Goal: Information Seeking & Learning: Learn about a topic

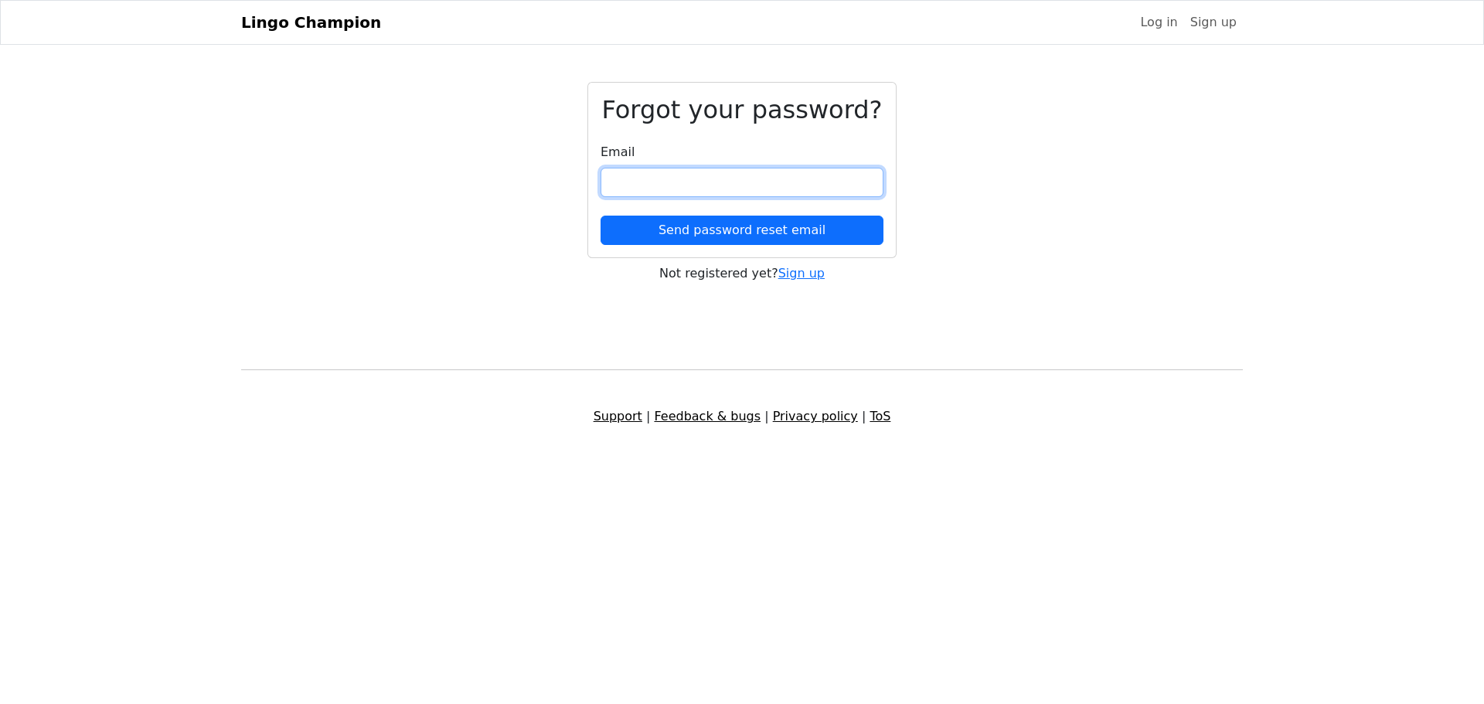
click at [649, 184] on input "email" at bounding box center [741, 182] width 283 height 29
type input "**********"
click at [600, 216] on button "Send password reset email" at bounding box center [741, 230] width 283 height 29
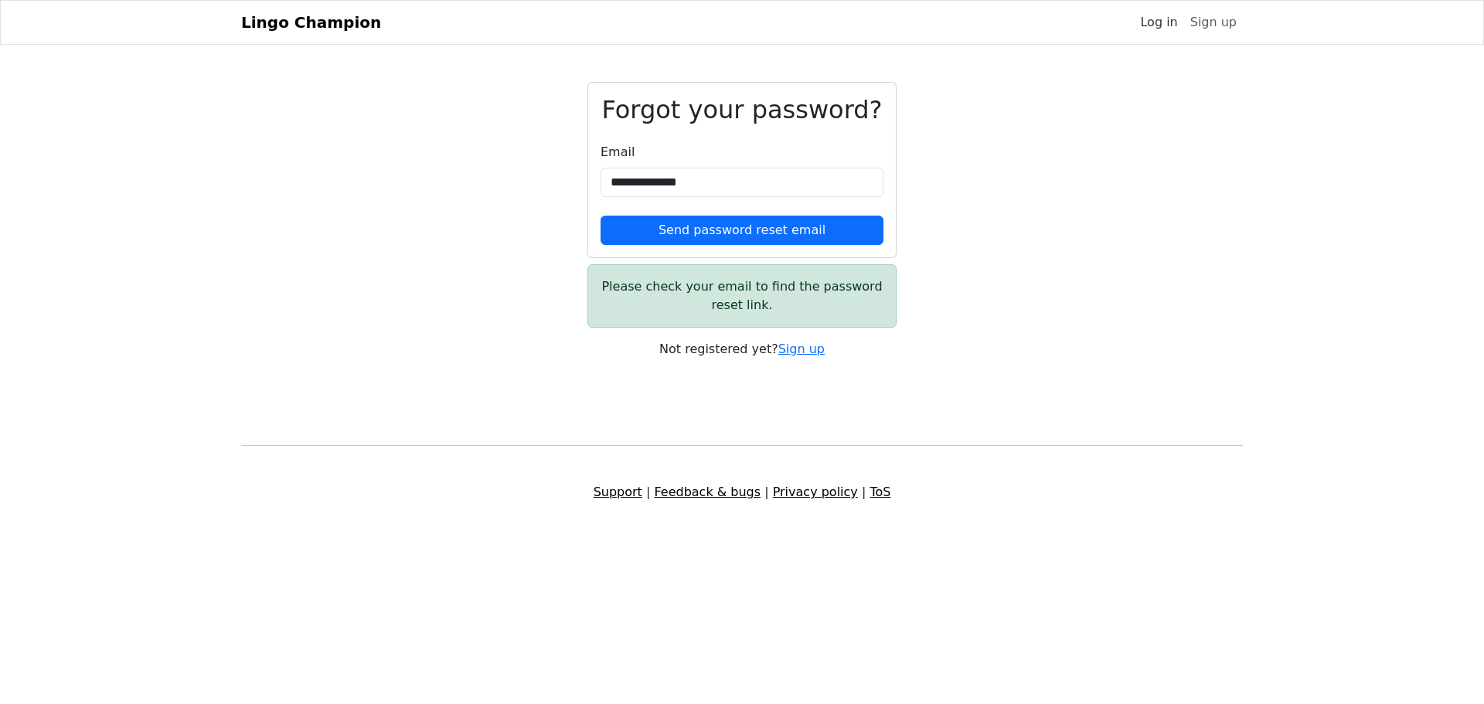
click at [1171, 22] on link "Log in" at bounding box center [1157, 22] width 49 height 31
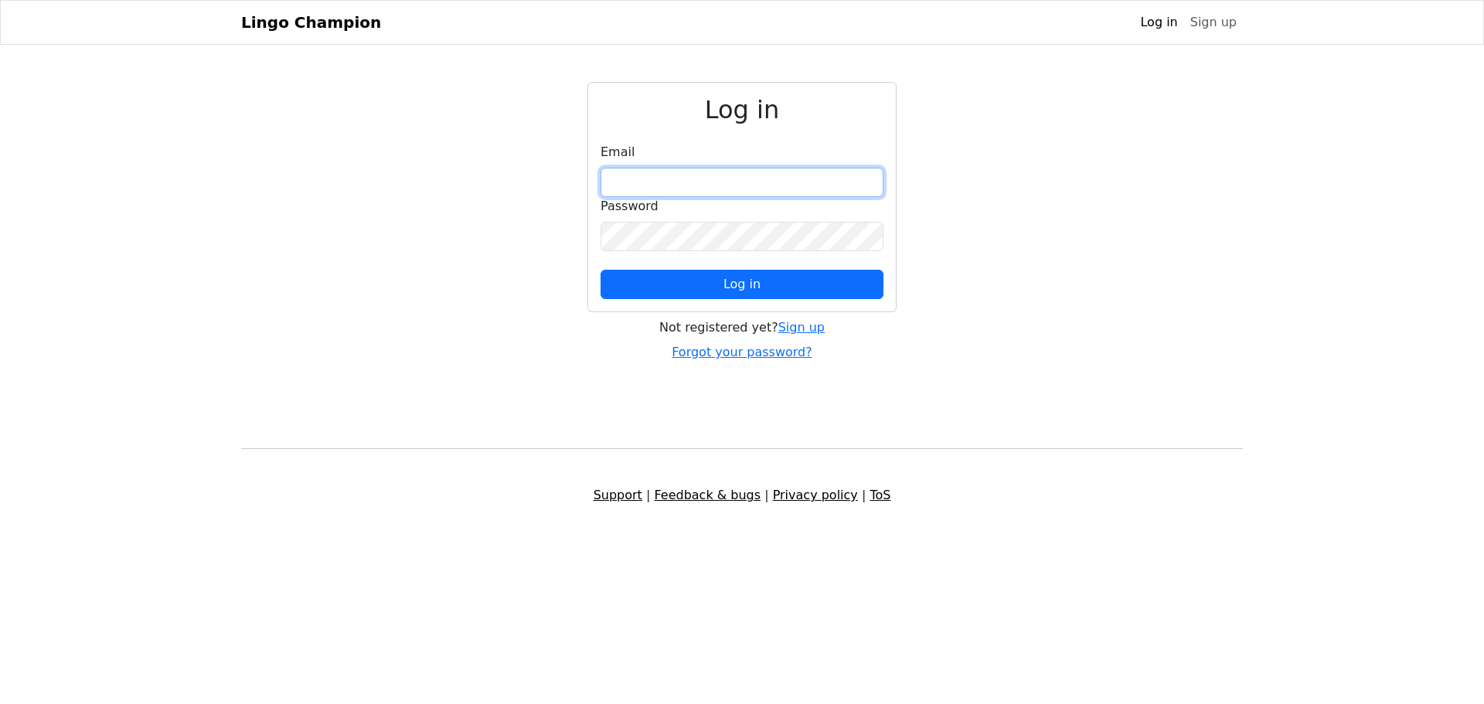
click at [763, 184] on input "email" at bounding box center [741, 182] width 283 height 29
type input "**********"
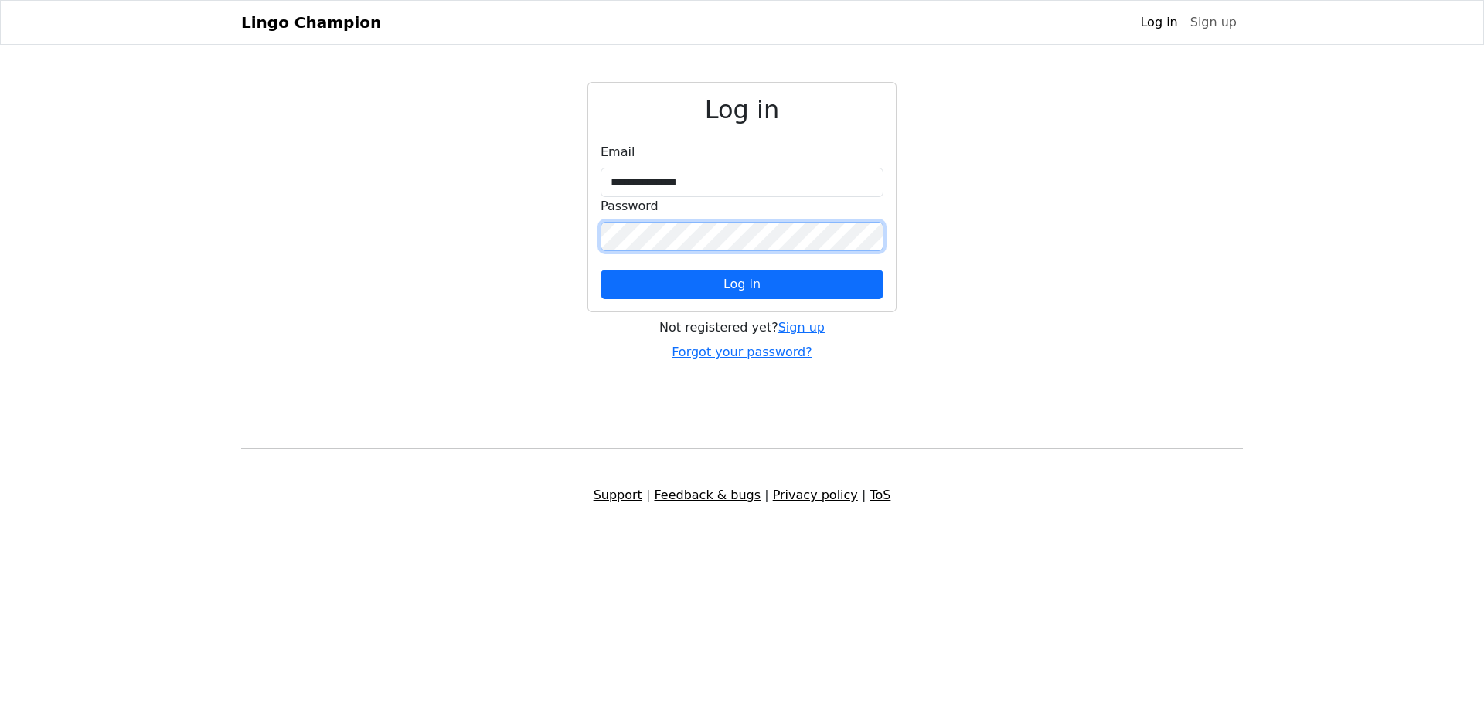
click at [600, 270] on button "Log in" at bounding box center [741, 284] width 283 height 29
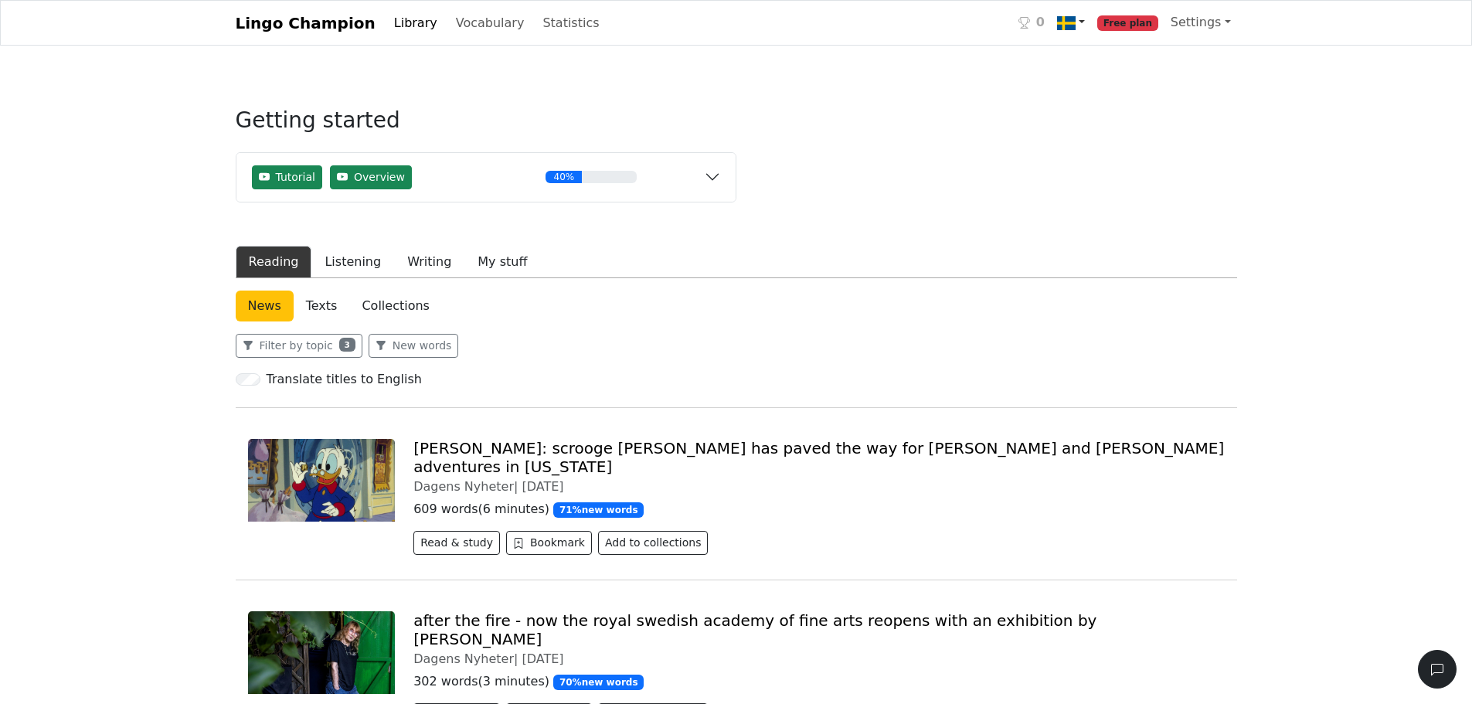
click at [1076, 28] on img at bounding box center [1066, 23] width 19 height 19
click at [450, 22] on link "Vocabulary" at bounding box center [490, 23] width 81 height 31
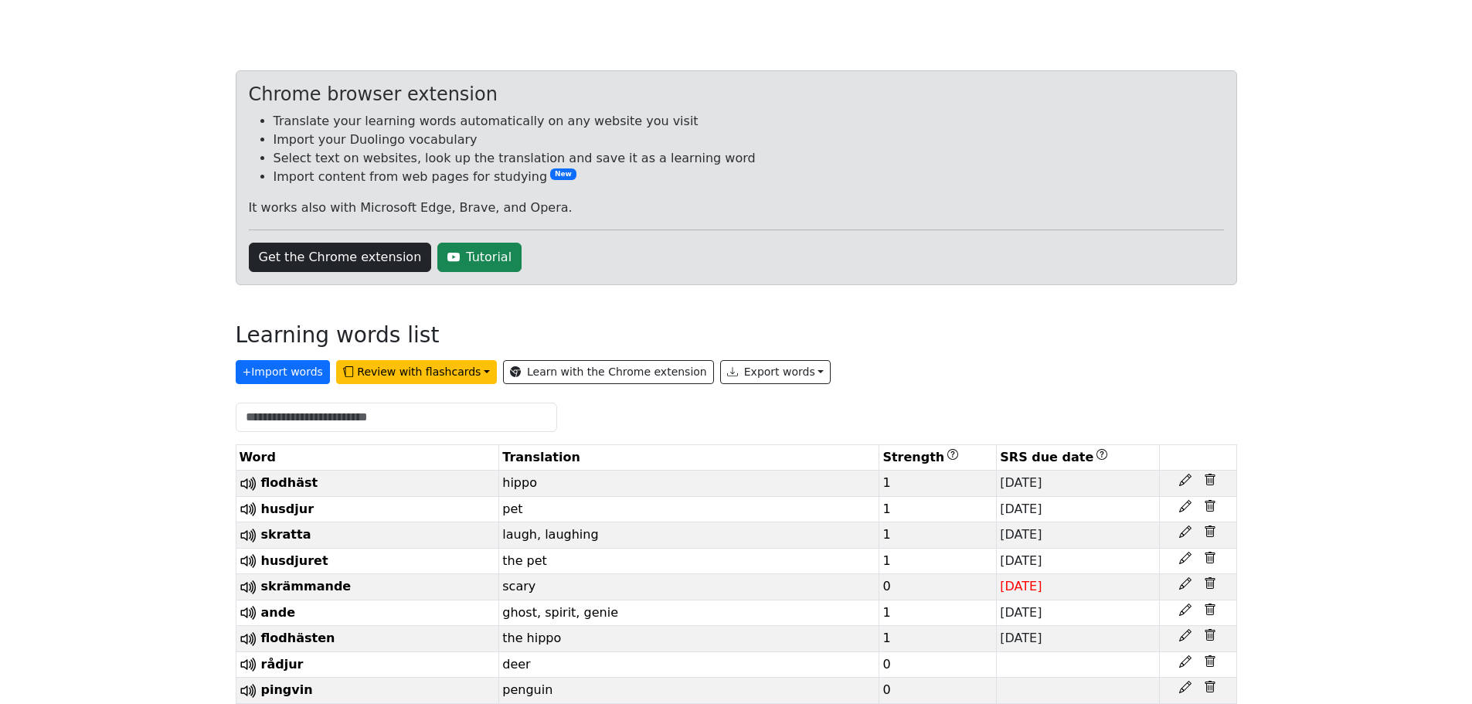
scroll to position [155, 0]
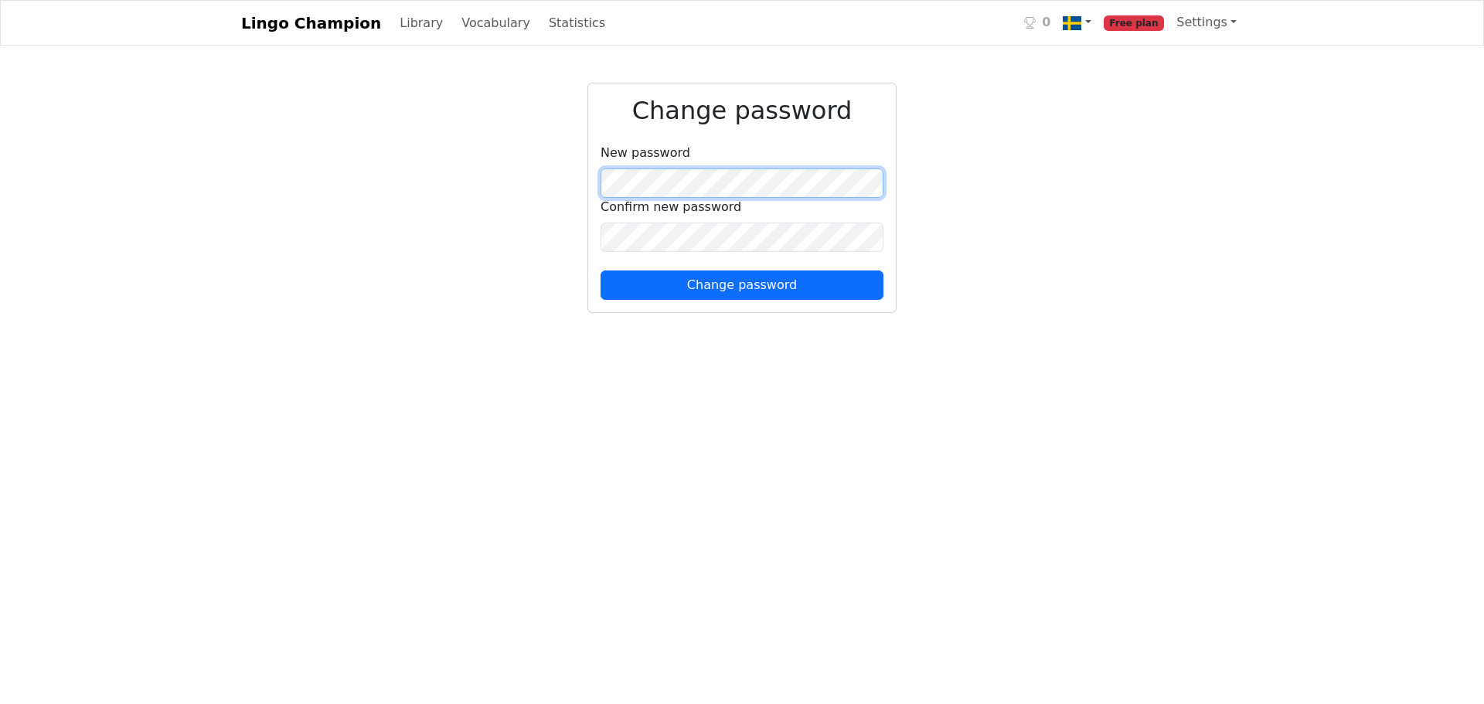
click at [572, 177] on div "Change password New password Confirm new password Change password" at bounding box center [742, 201] width 1020 height 236
click at [401, 185] on div "Change password New password Confirm new password Change password" at bounding box center [742, 201] width 1020 height 236
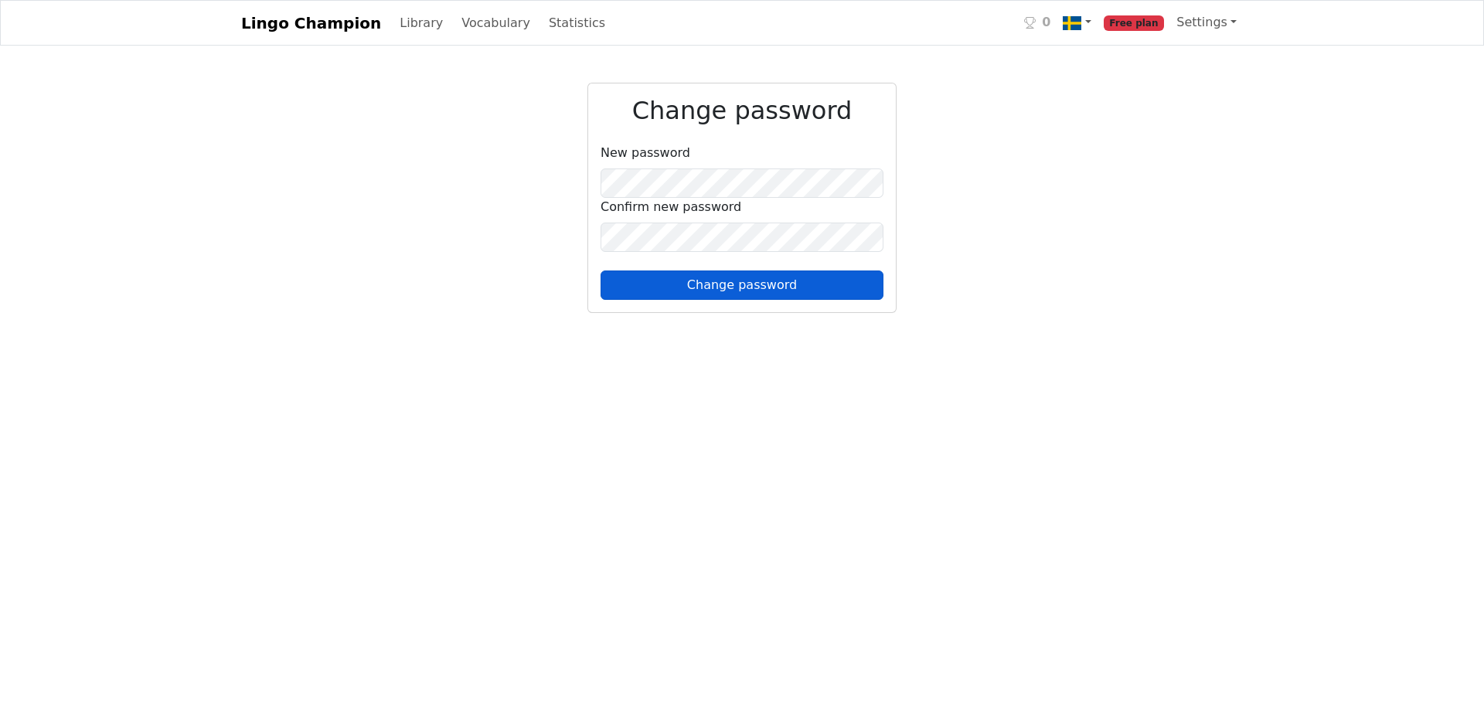
click at [647, 279] on button "Change password" at bounding box center [741, 284] width 283 height 29
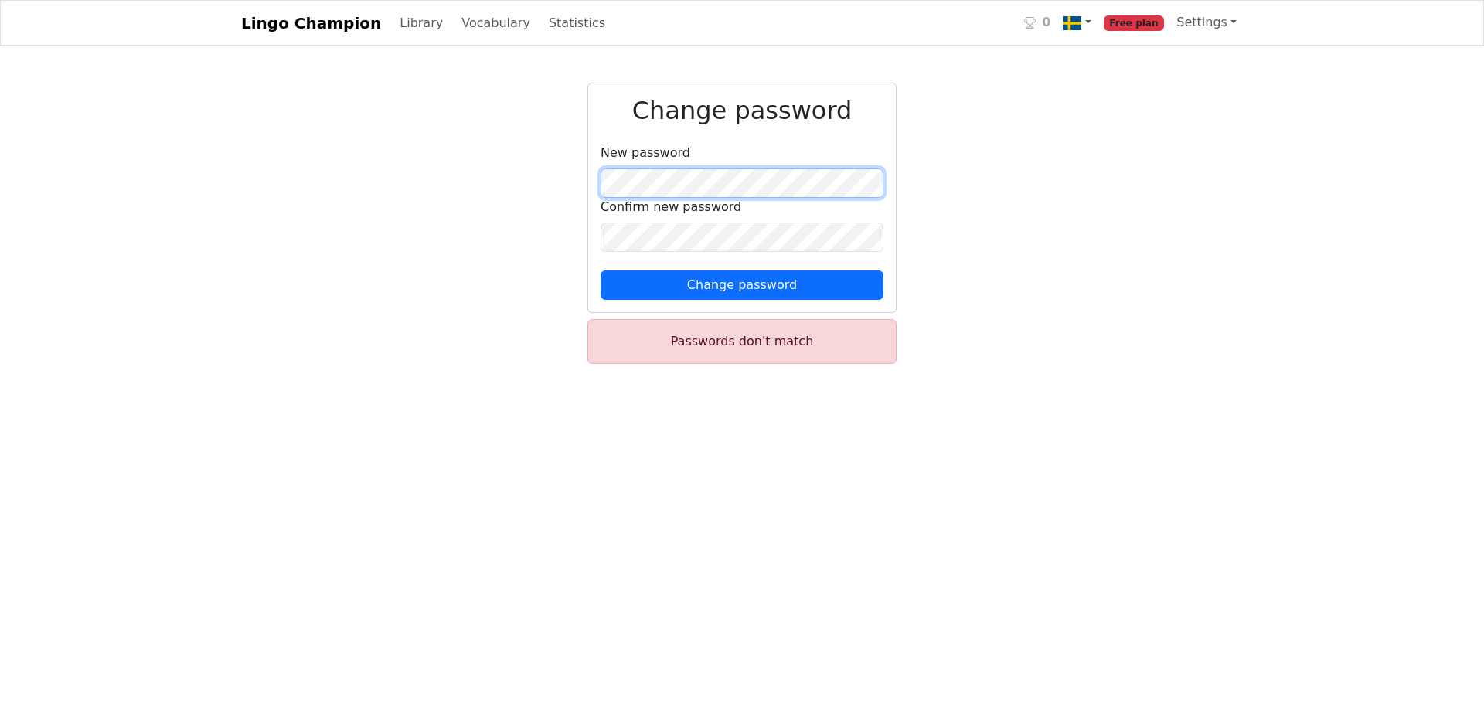
click at [406, 197] on div "Change password New password Confirm new password Change password Passwords don…" at bounding box center [742, 230] width 1020 height 294
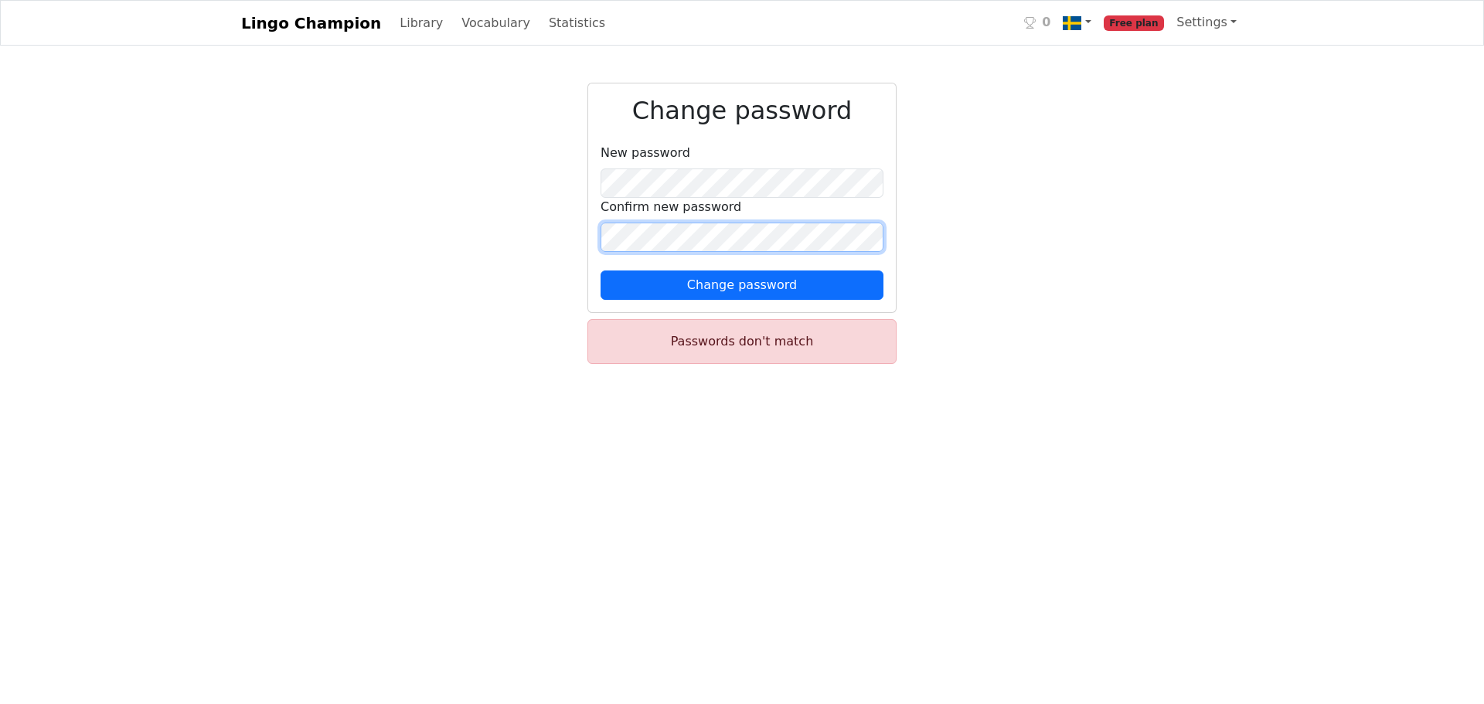
click at [454, 239] on div "Change password New password Confirm new password Change password Passwords don…" at bounding box center [742, 230] width 1020 height 294
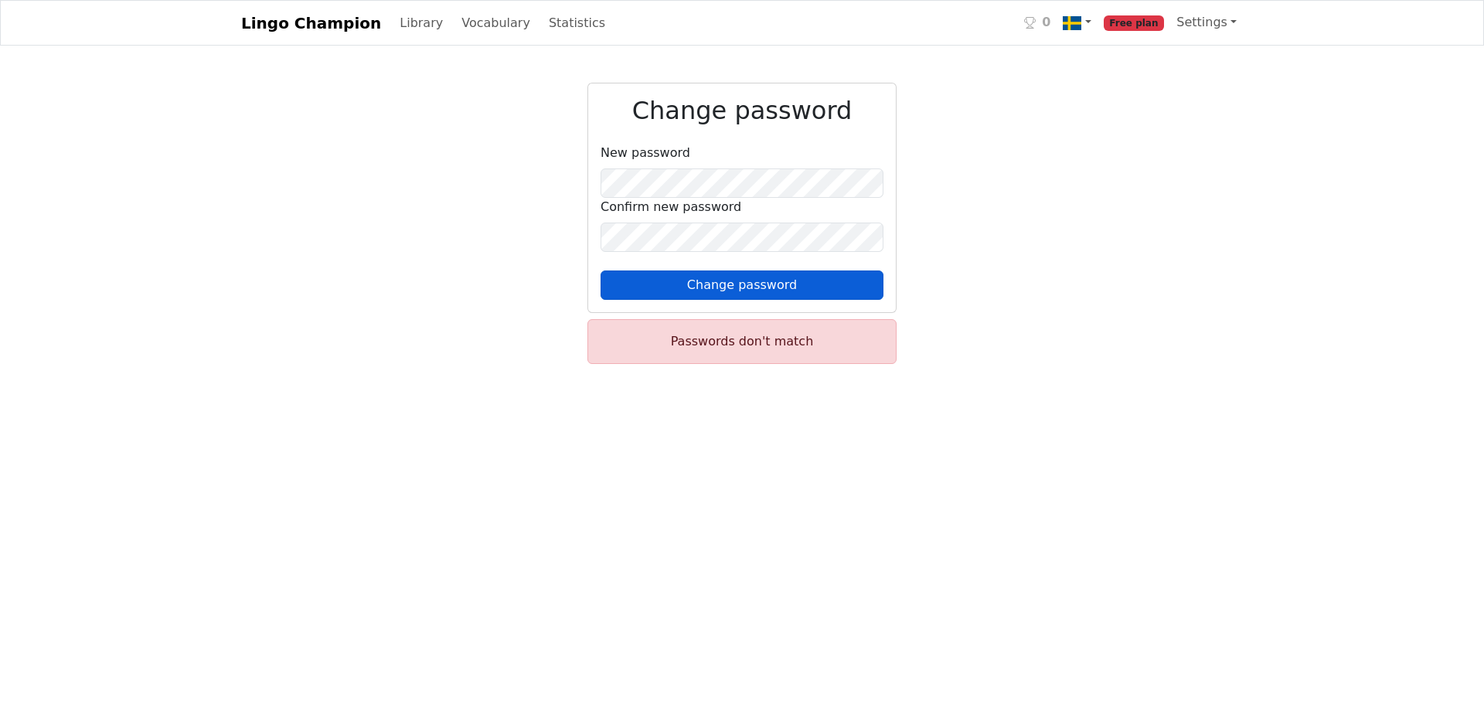
click at [681, 289] on button "Change password" at bounding box center [741, 284] width 283 height 29
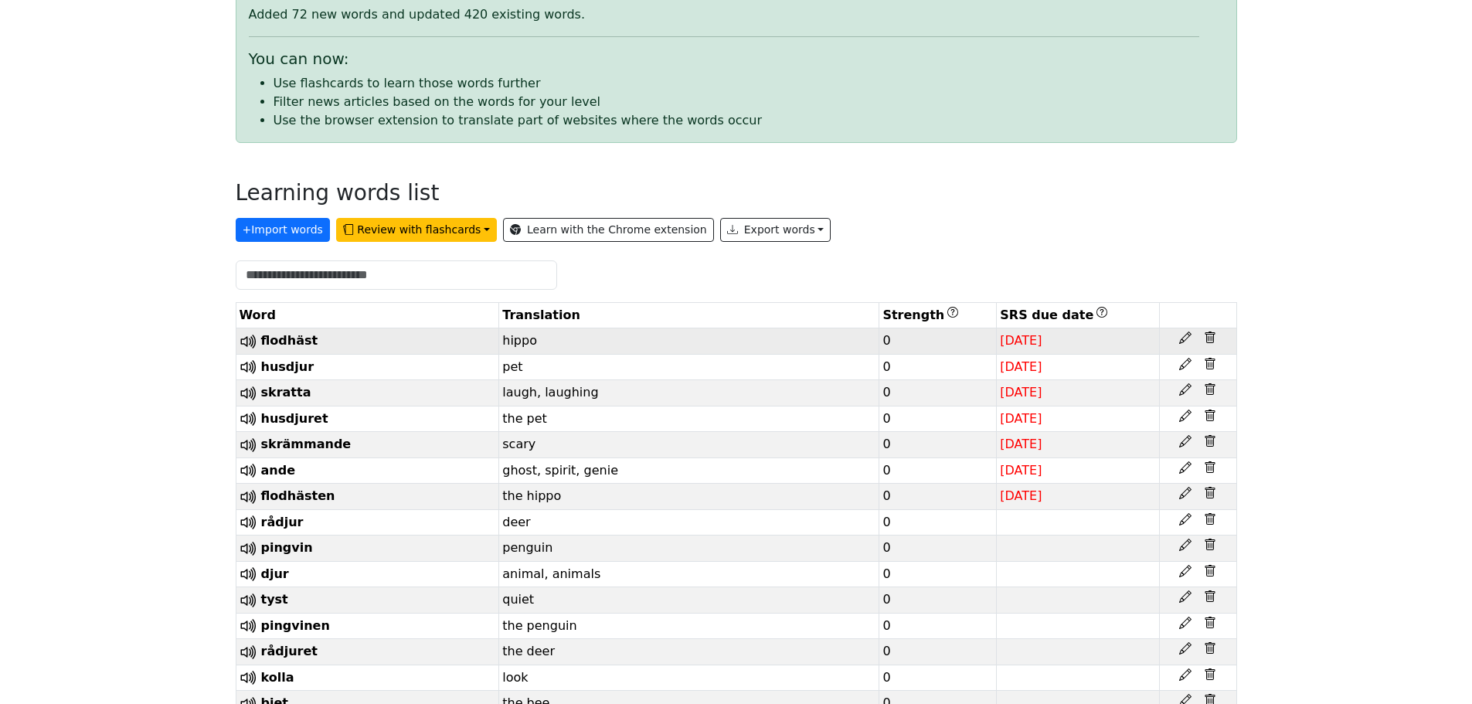
scroll to position [155, 0]
click at [410, 233] on button "Review with flashcards" at bounding box center [416, 231] width 161 height 24
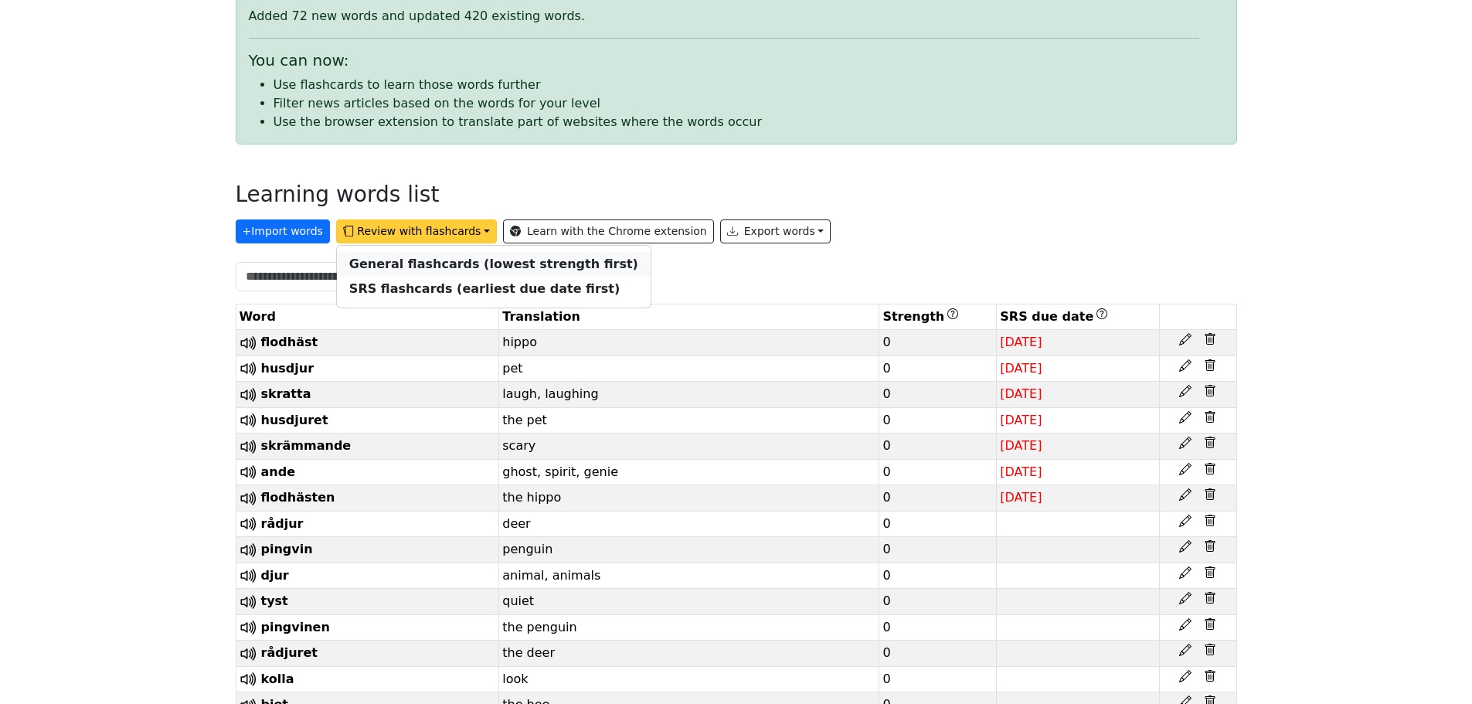
click at [420, 260] on strong "General flashcards (lowest strength first)" at bounding box center [493, 264] width 289 height 15
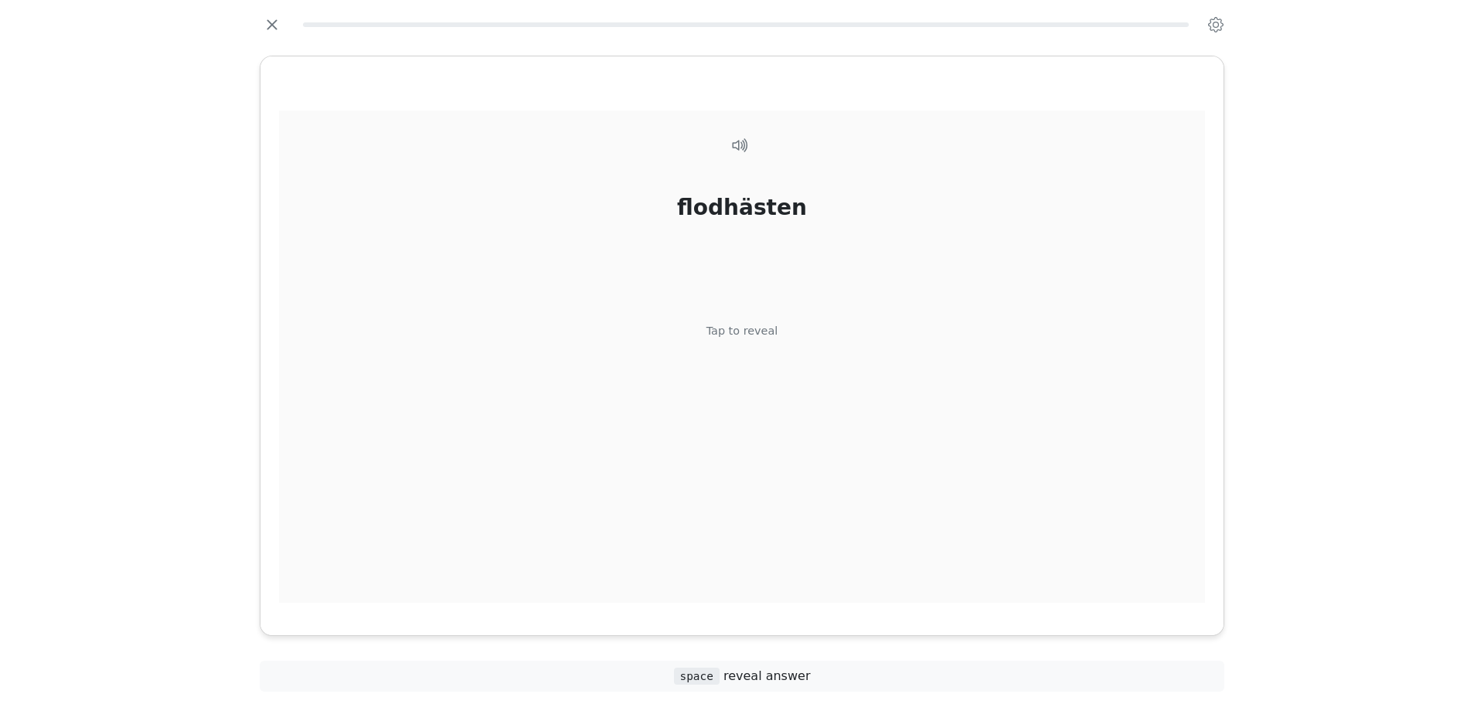
click at [732, 331] on div "Tap to reveal" at bounding box center [742, 330] width 72 height 17
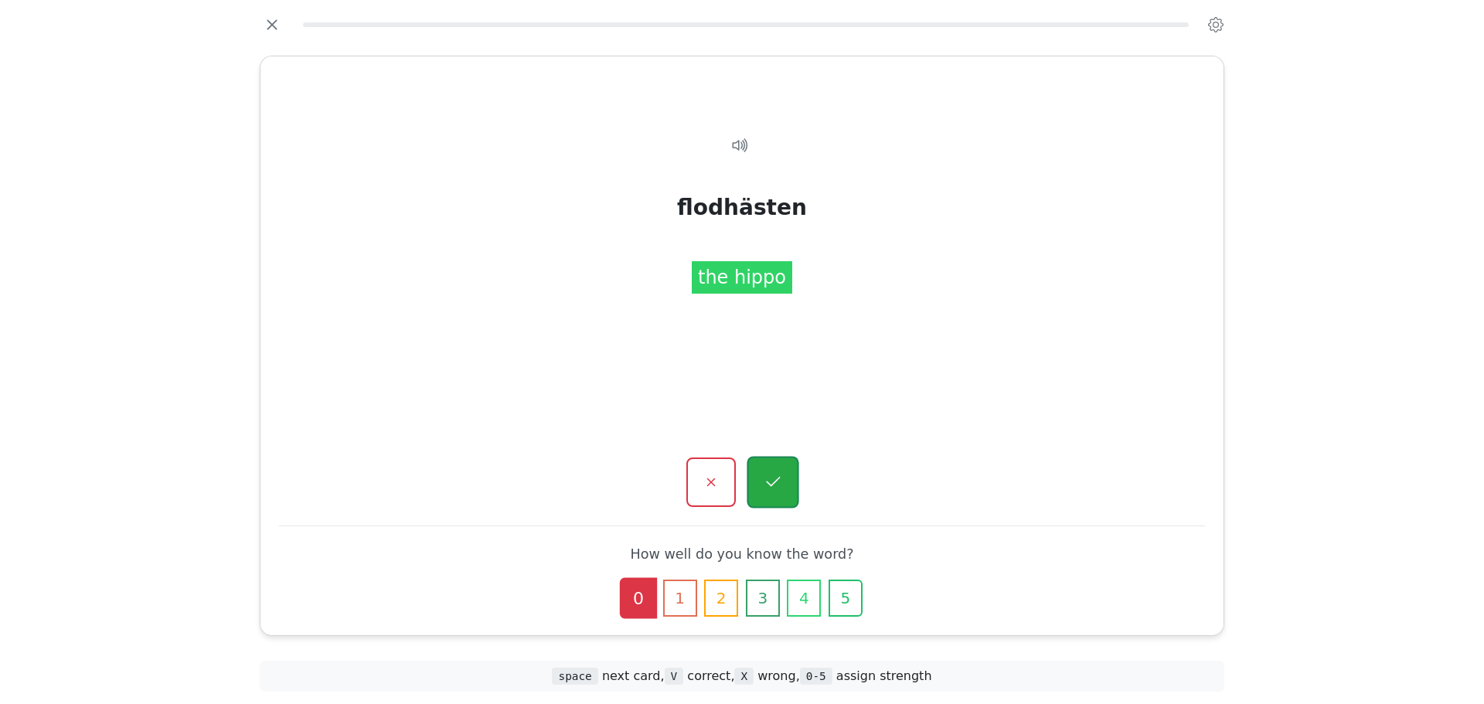
click at [790, 478] on button "button" at bounding box center [772, 483] width 52 height 52
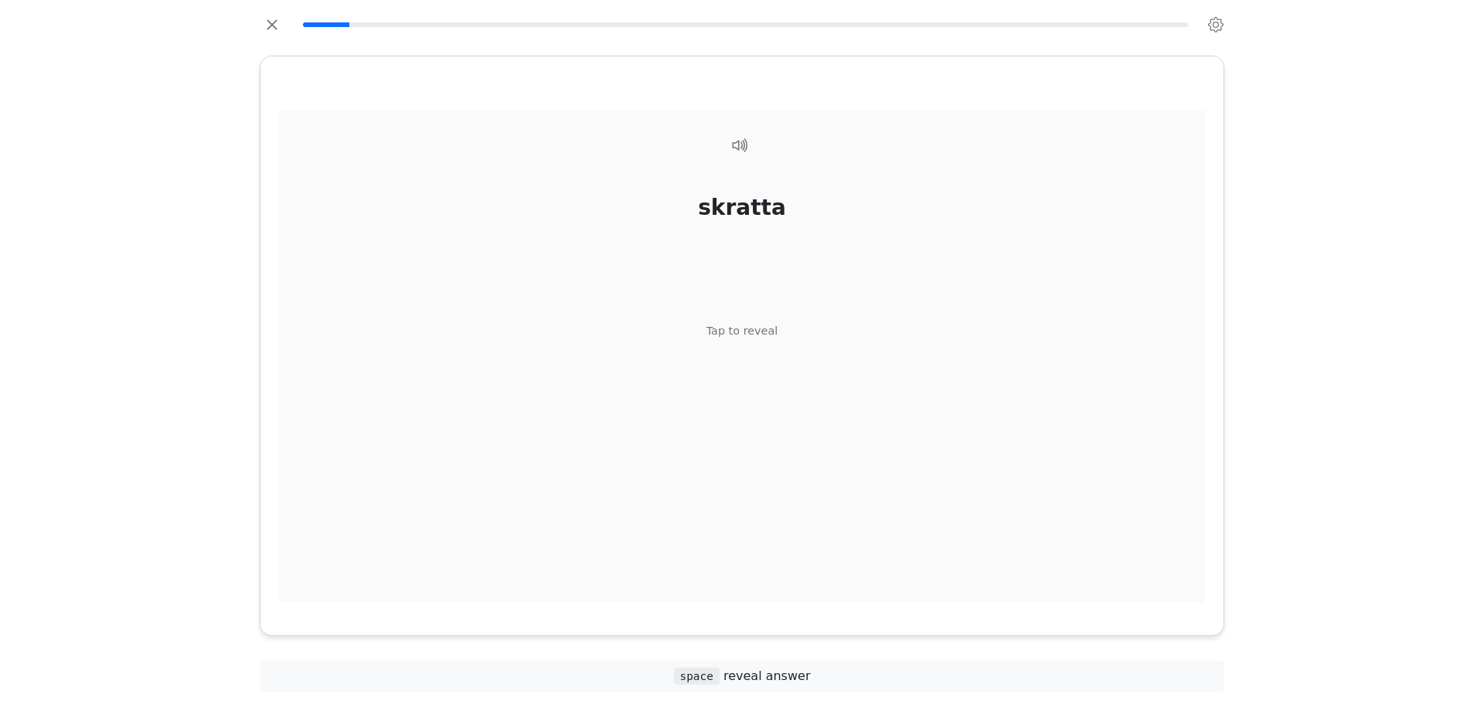
click at [762, 331] on div "Tap to reveal" at bounding box center [742, 330] width 72 height 17
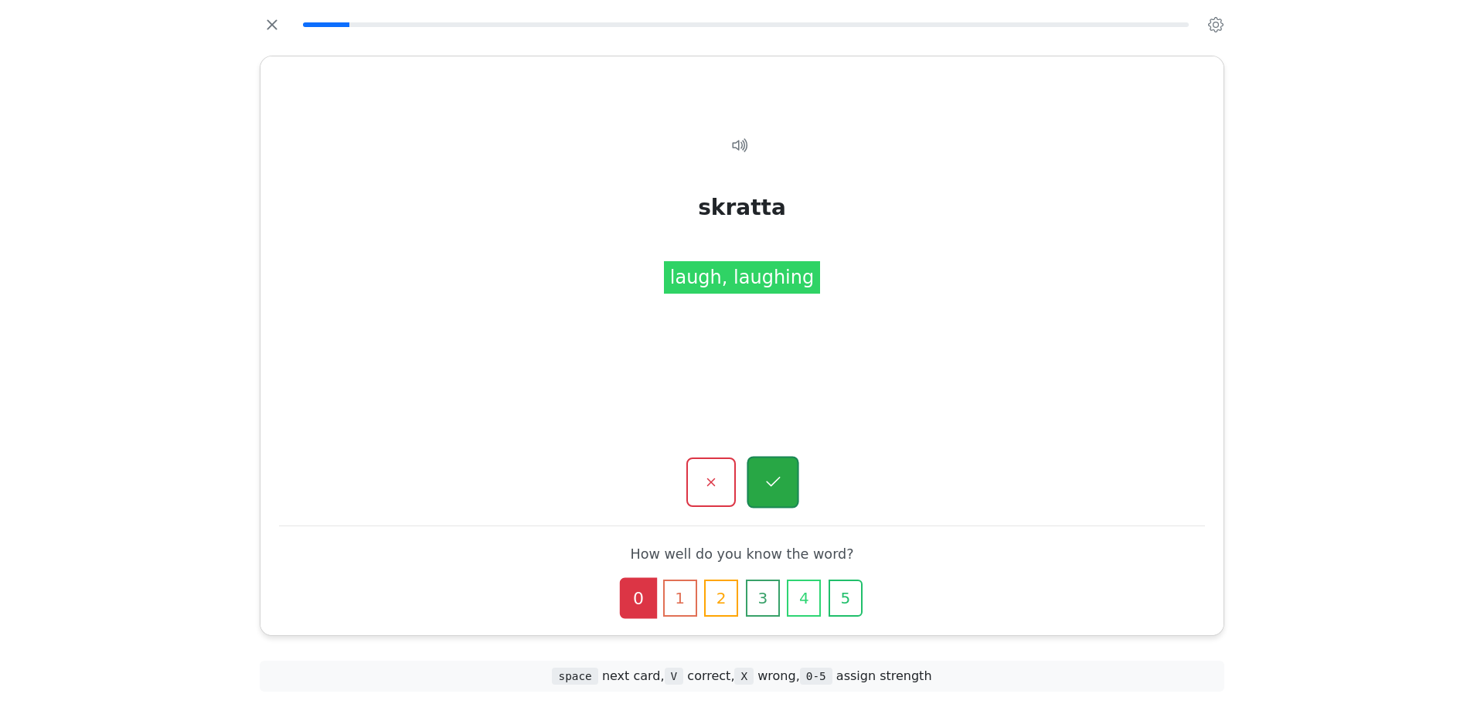
click at [792, 507] on button "button" at bounding box center [772, 483] width 52 height 52
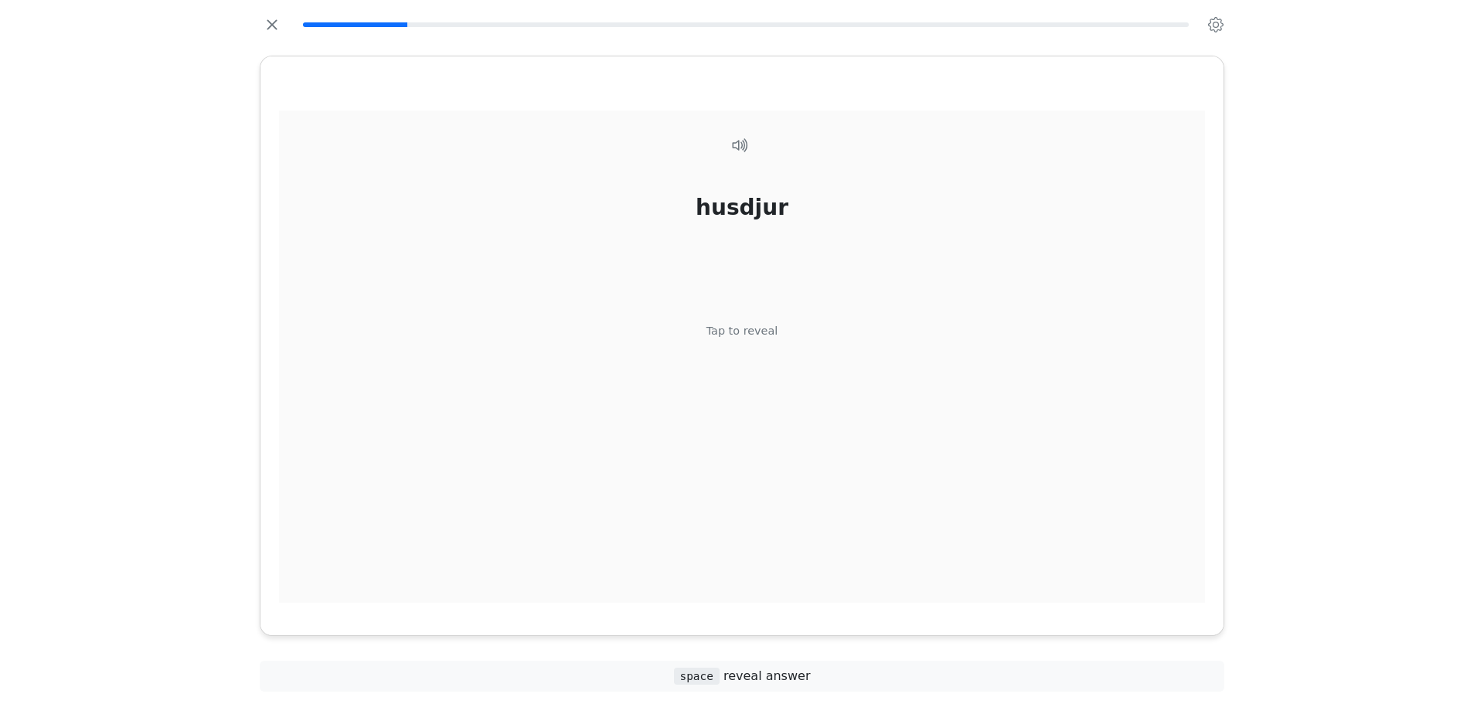
click at [770, 354] on div "husdjur Tap to reveal" at bounding box center [742, 356] width 926 height 493
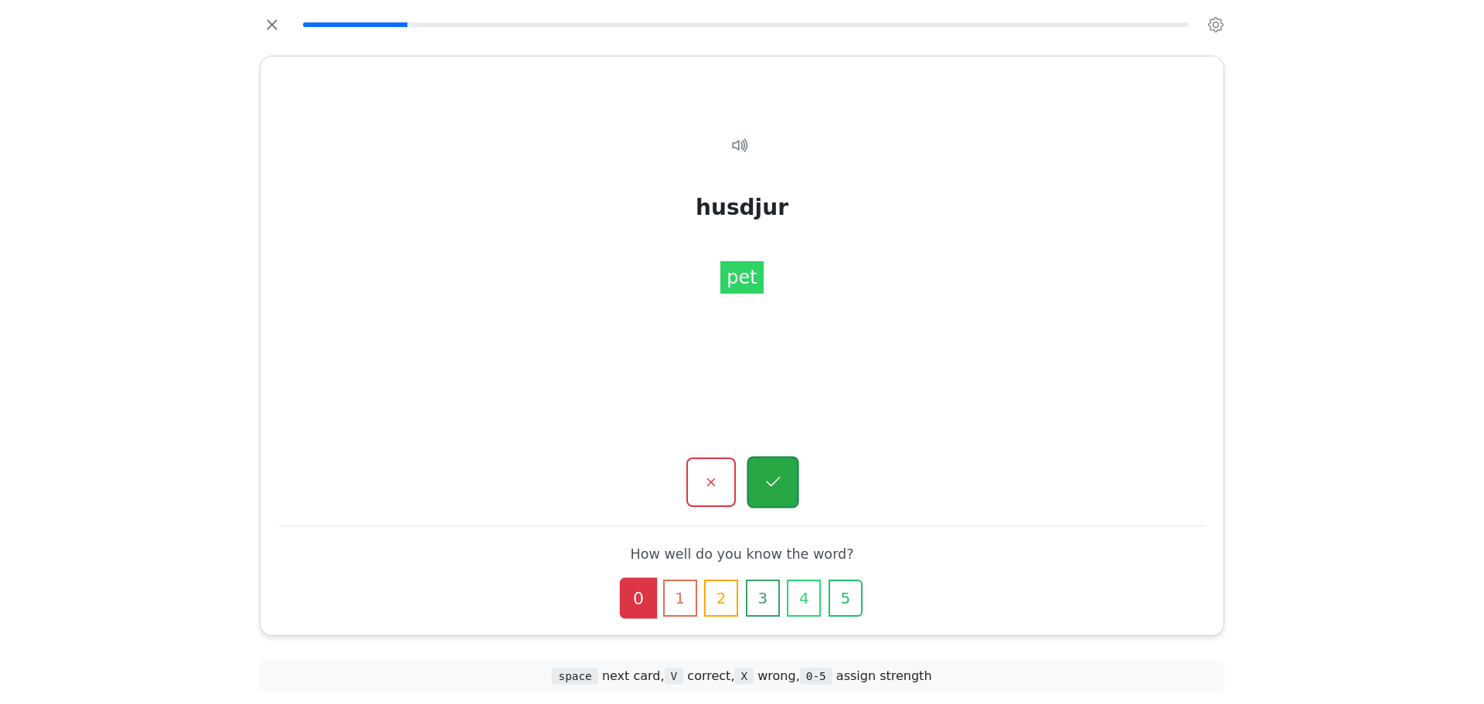
click at [778, 491] on button "button" at bounding box center [772, 483] width 52 height 52
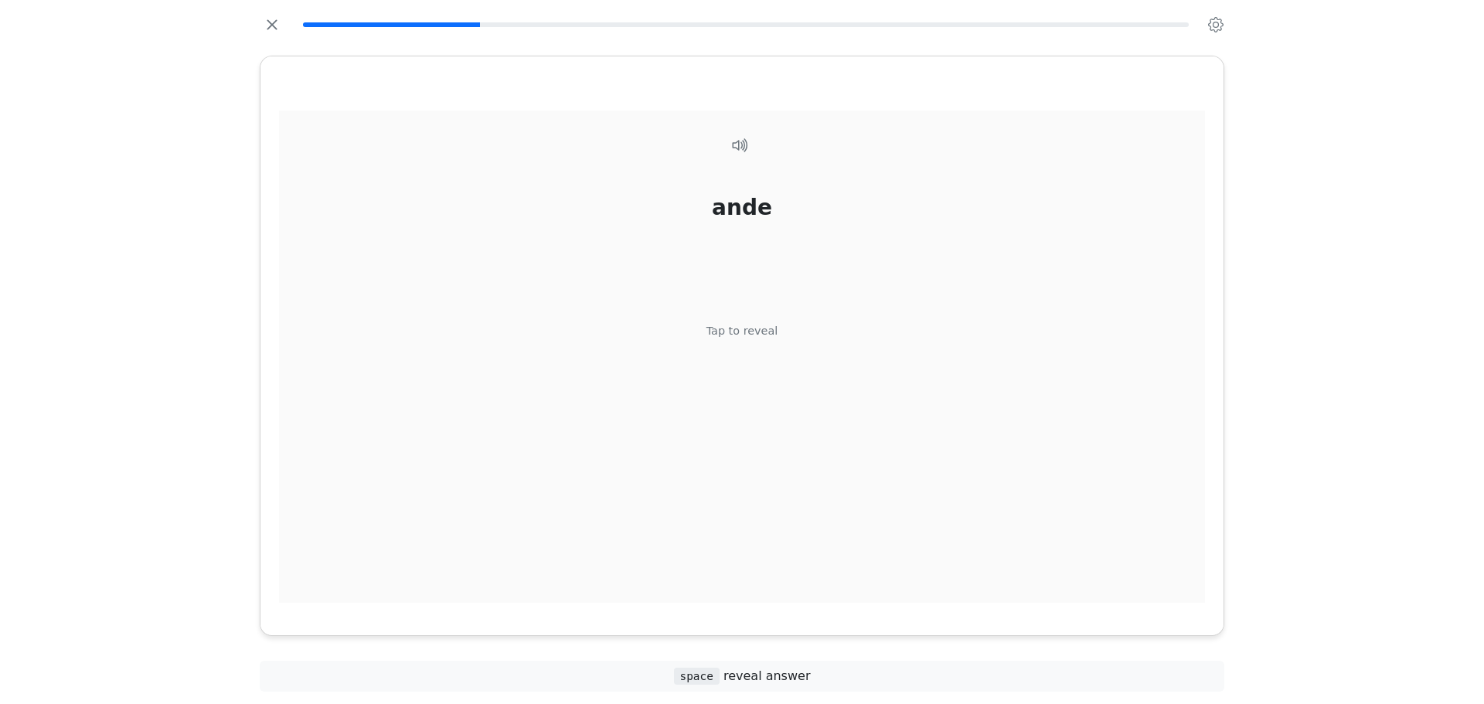
click at [764, 379] on div "ande Tap to reveal" at bounding box center [742, 356] width 926 height 493
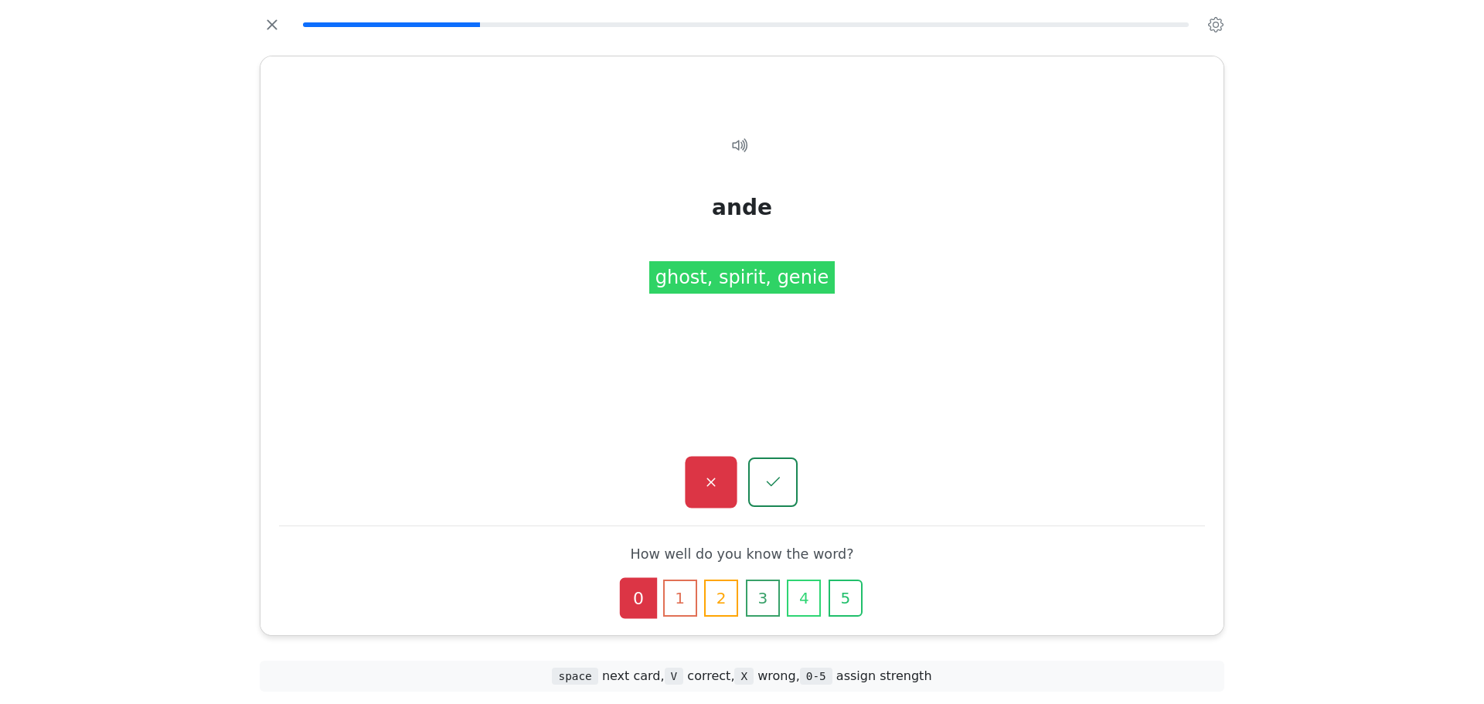
click at [724, 485] on button "button" at bounding box center [711, 483] width 52 height 52
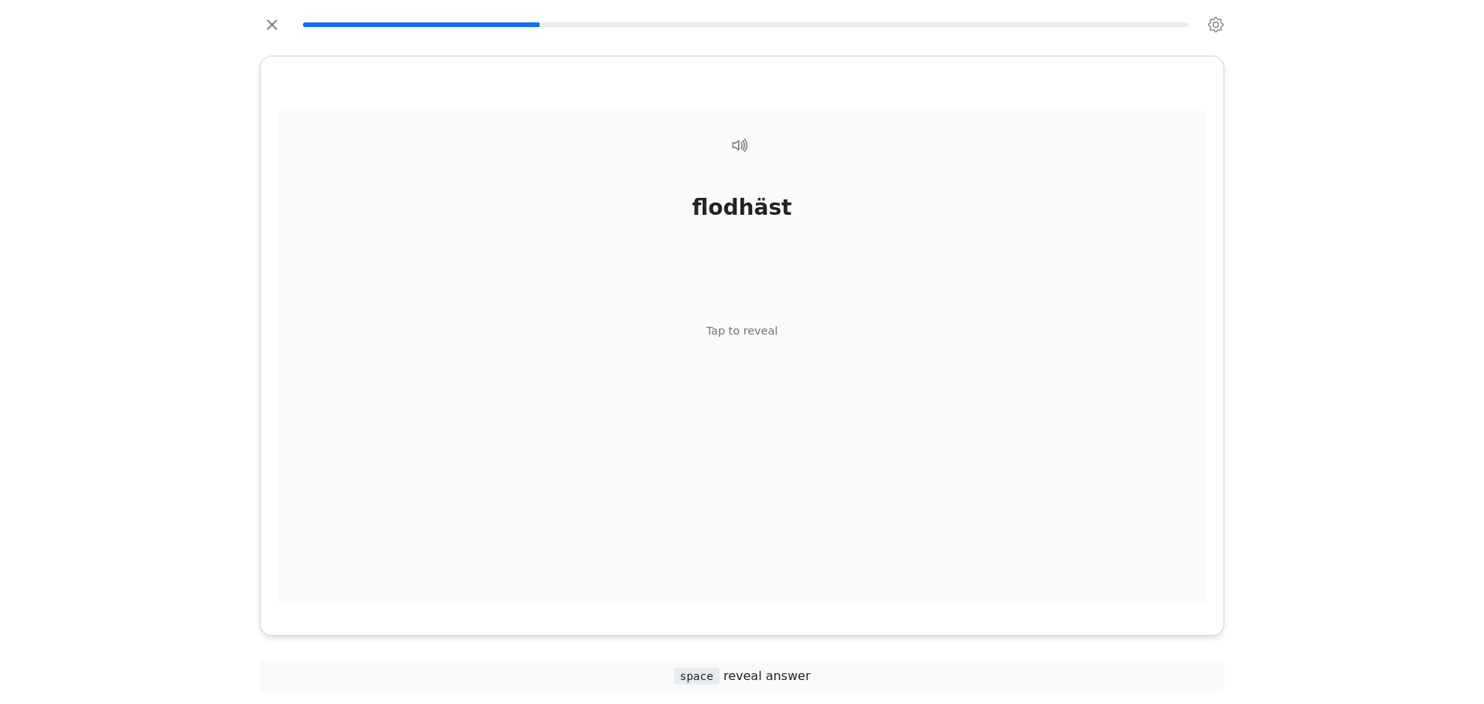
click at [781, 368] on div "flodhäst Tap to reveal" at bounding box center [742, 356] width 926 height 493
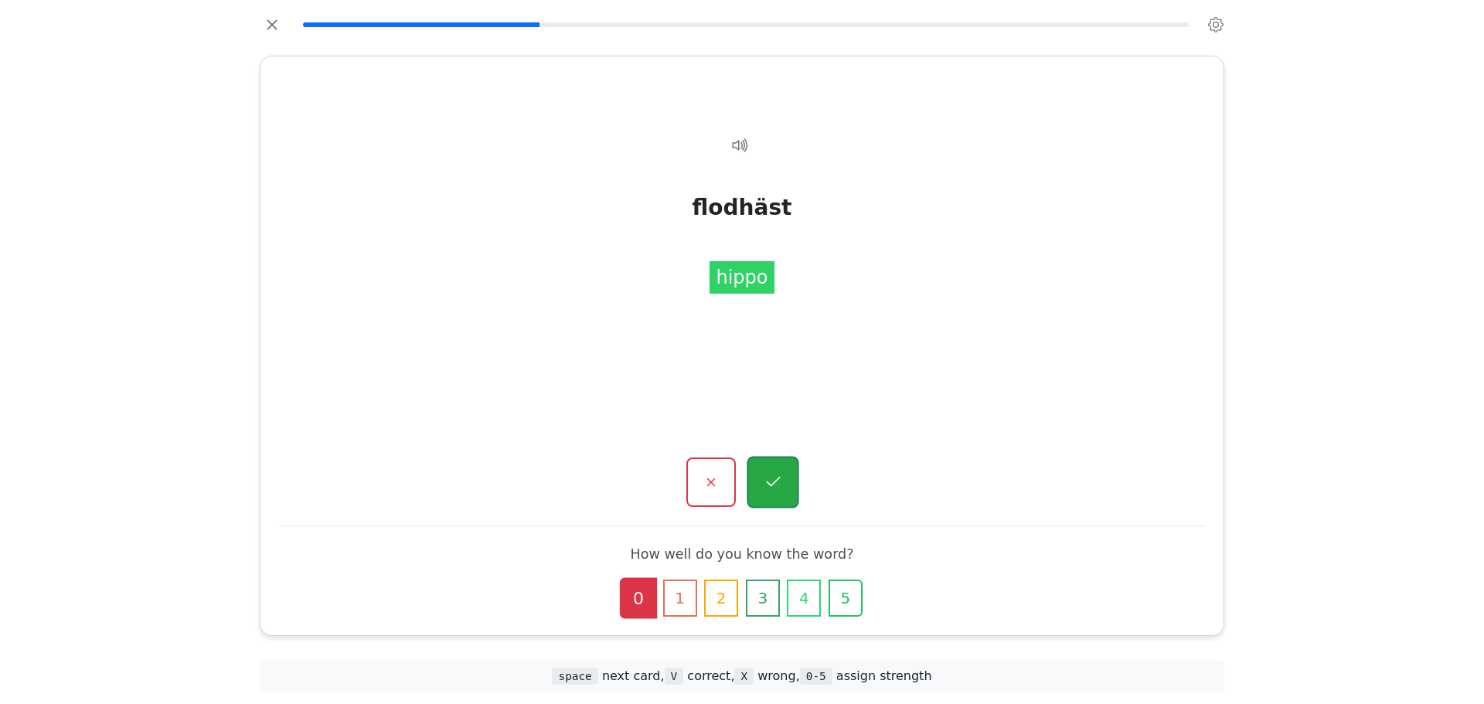
click at [773, 474] on icon "button" at bounding box center [772, 482] width 19 height 19
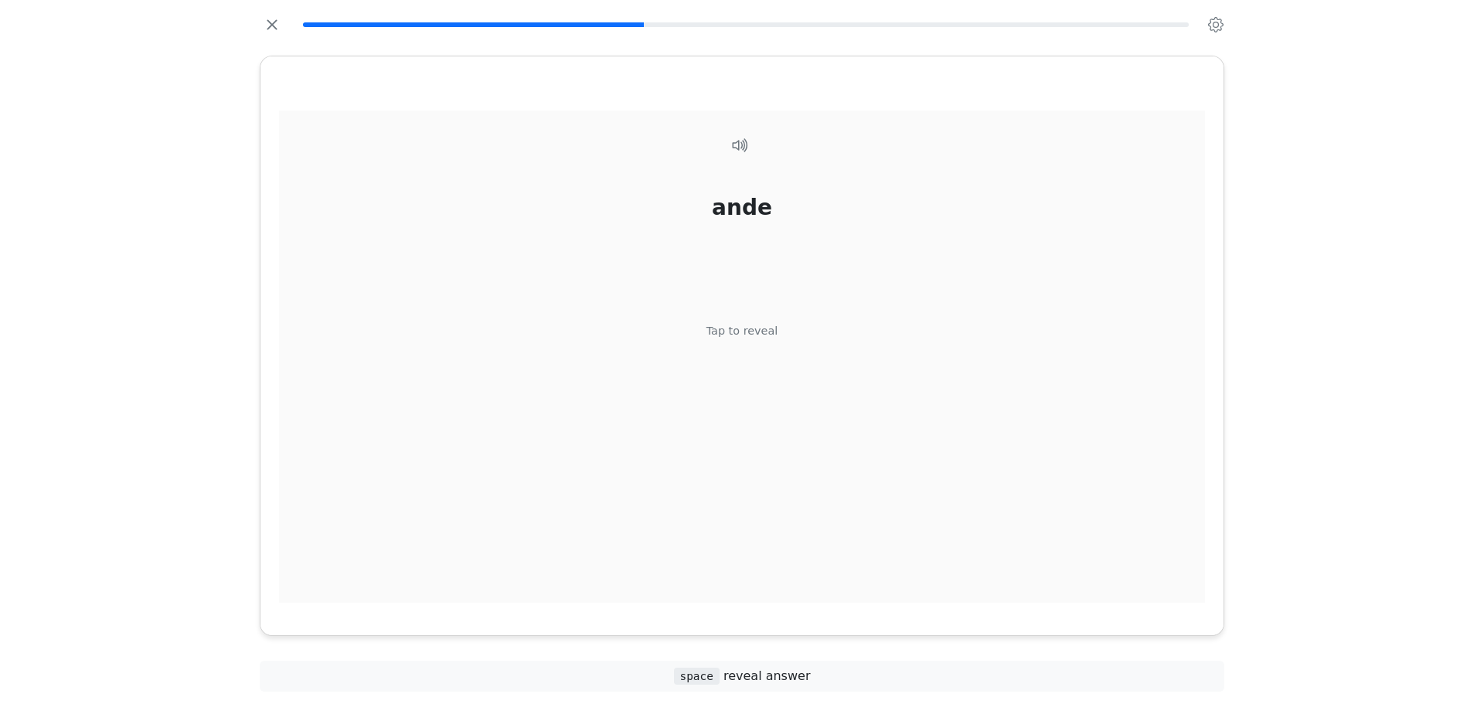
click at [777, 361] on div "ande Tap to reveal" at bounding box center [742, 356] width 926 height 493
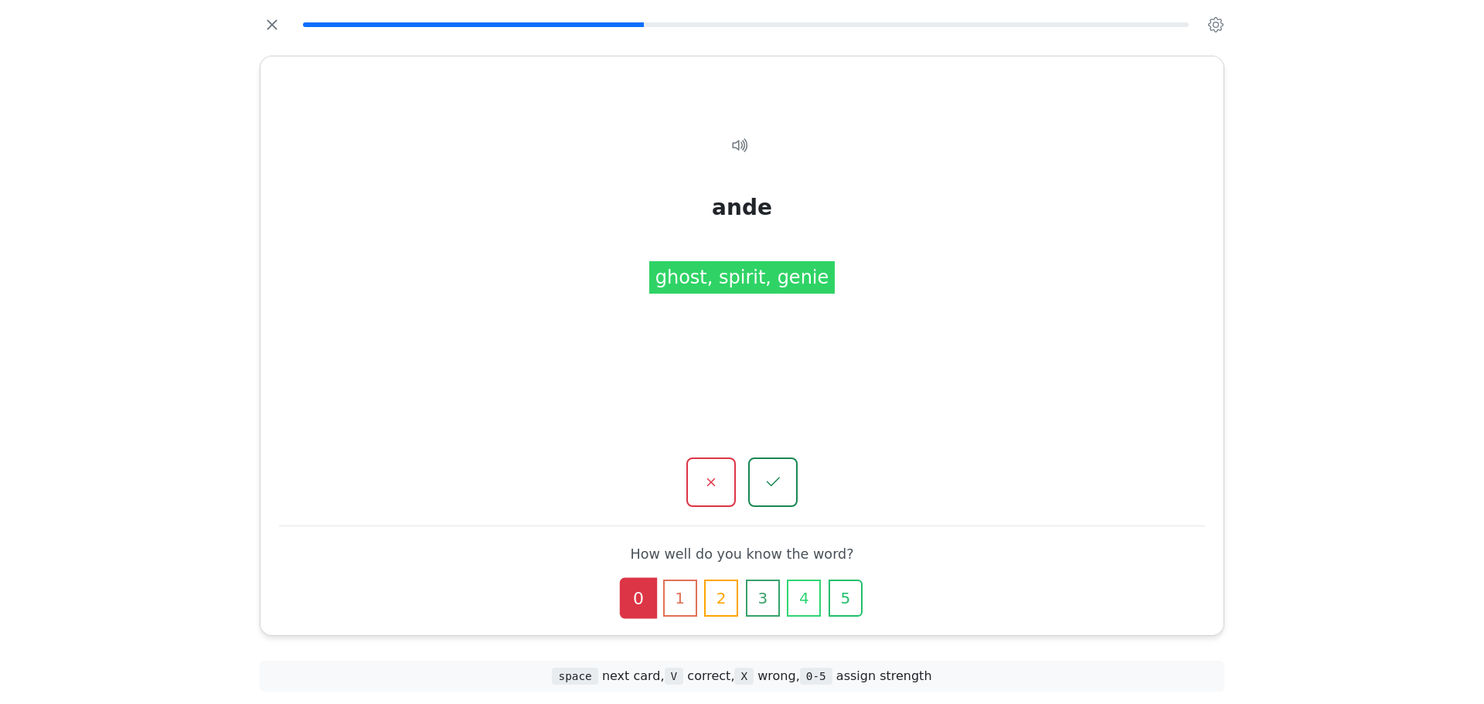
click at [766, 478] on icon "button" at bounding box center [772, 482] width 19 height 19
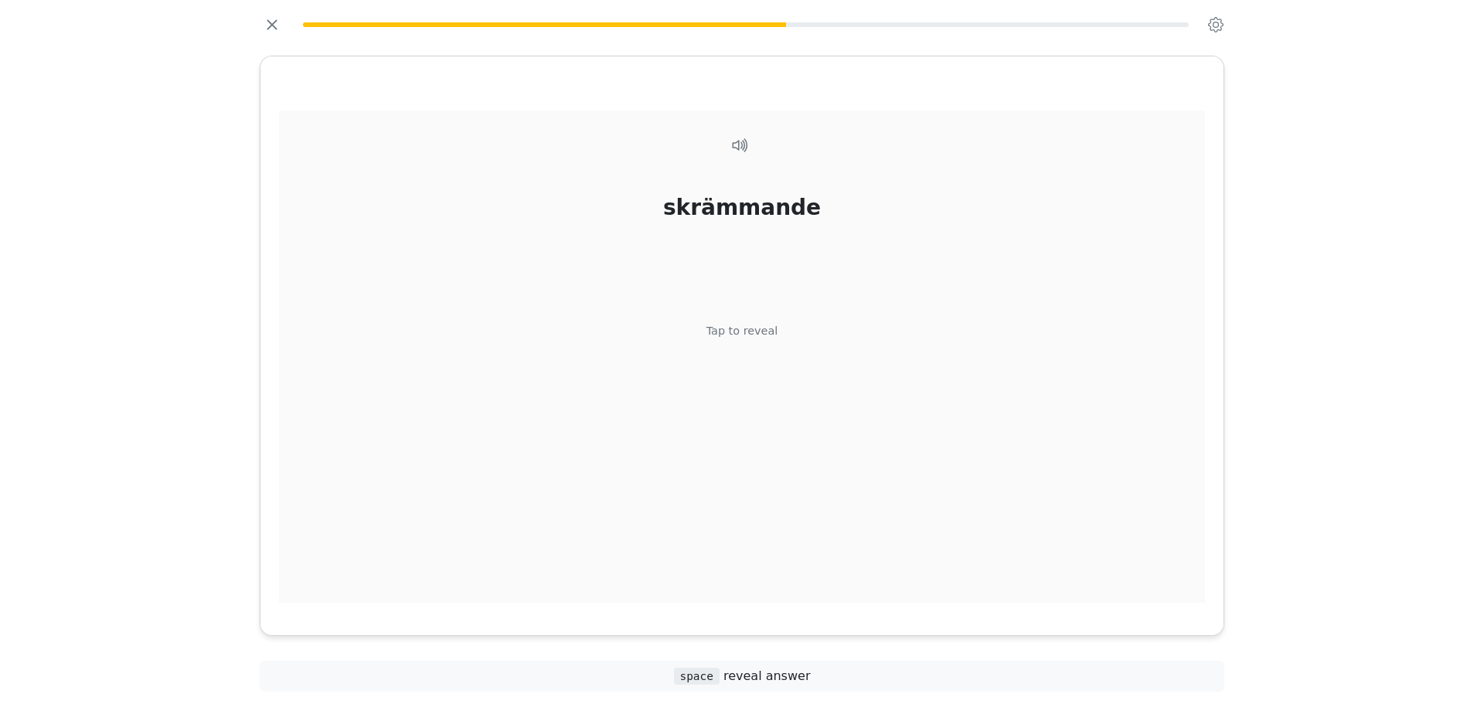
click at [770, 359] on div "skrämmande Tap to reveal" at bounding box center [742, 356] width 926 height 493
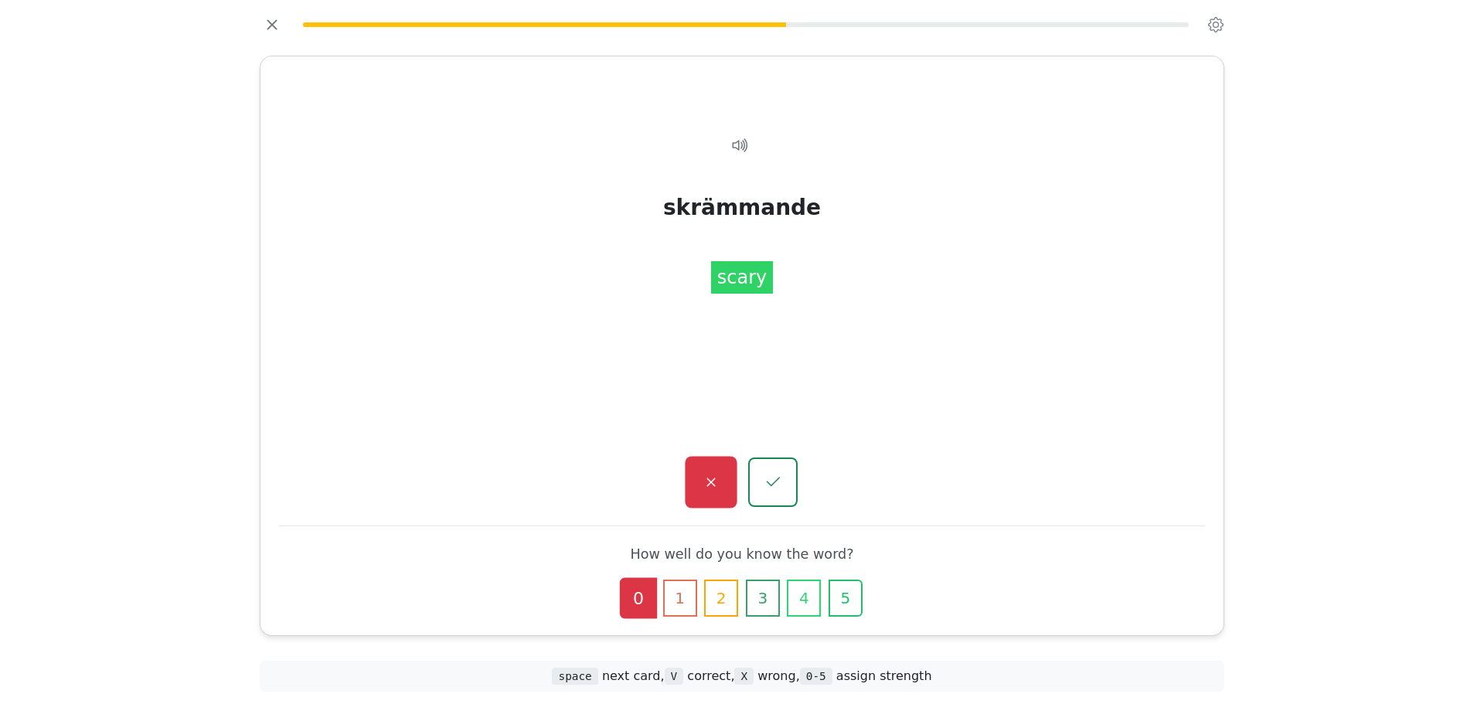
click at [720, 474] on icon "button" at bounding box center [710, 482] width 19 height 19
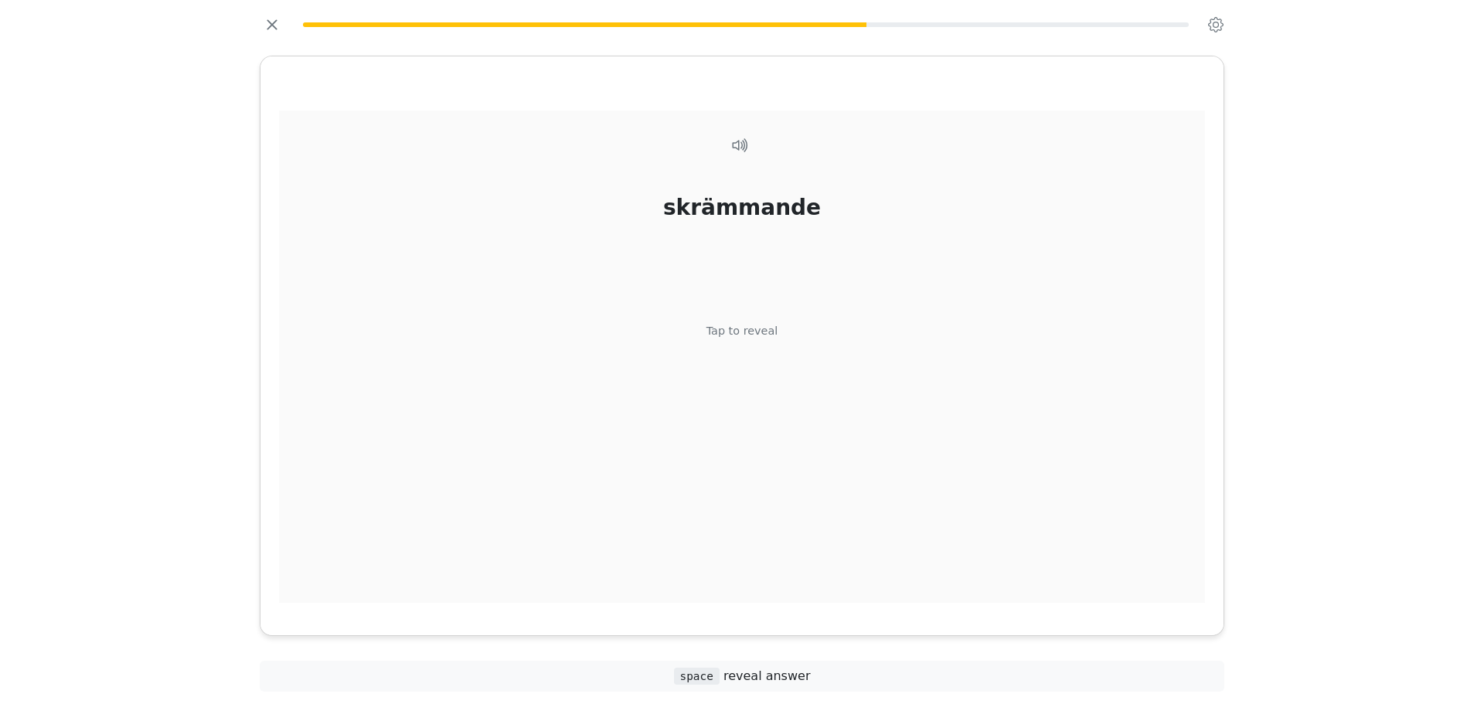
click at [781, 386] on div "skrämmande Tap to reveal" at bounding box center [742, 356] width 926 height 493
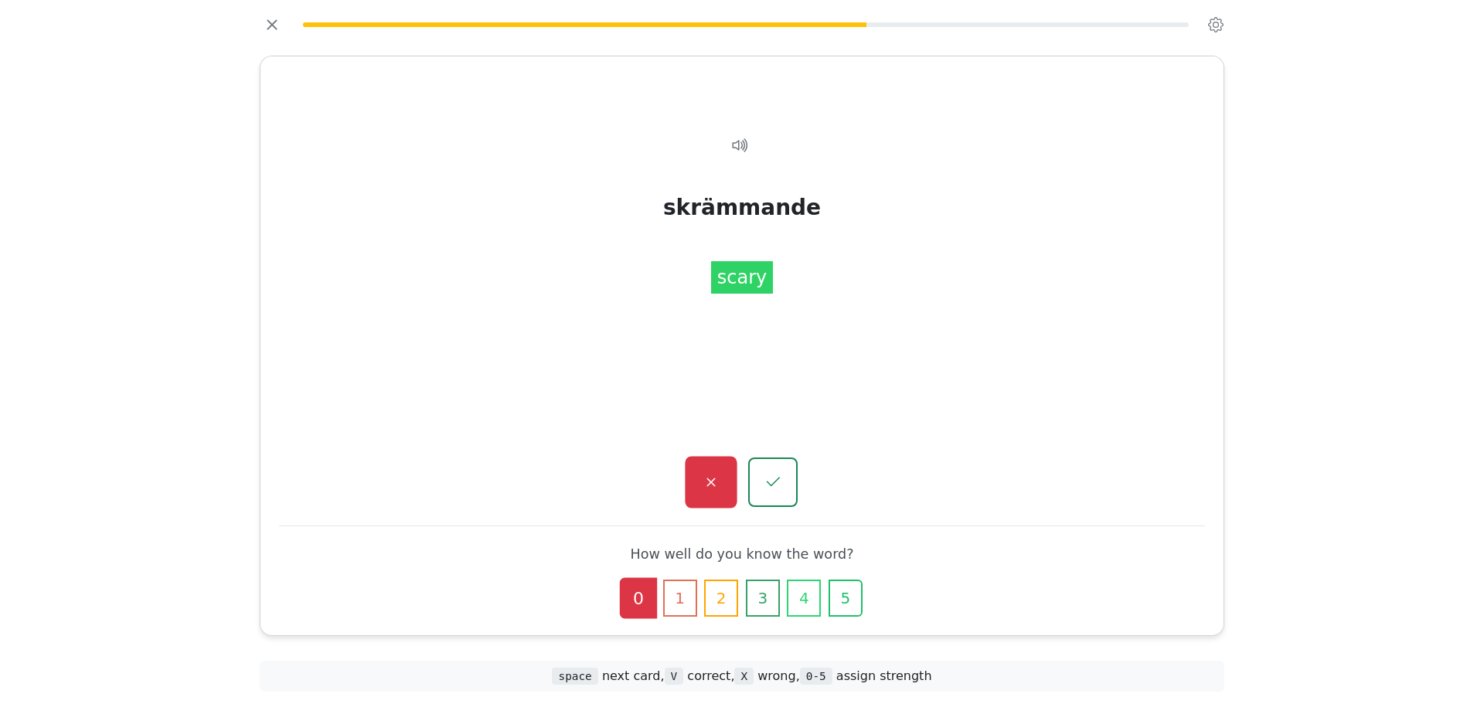
click at [719, 478] on icon "button" at bounding box center [710, 482] width 19 height 19
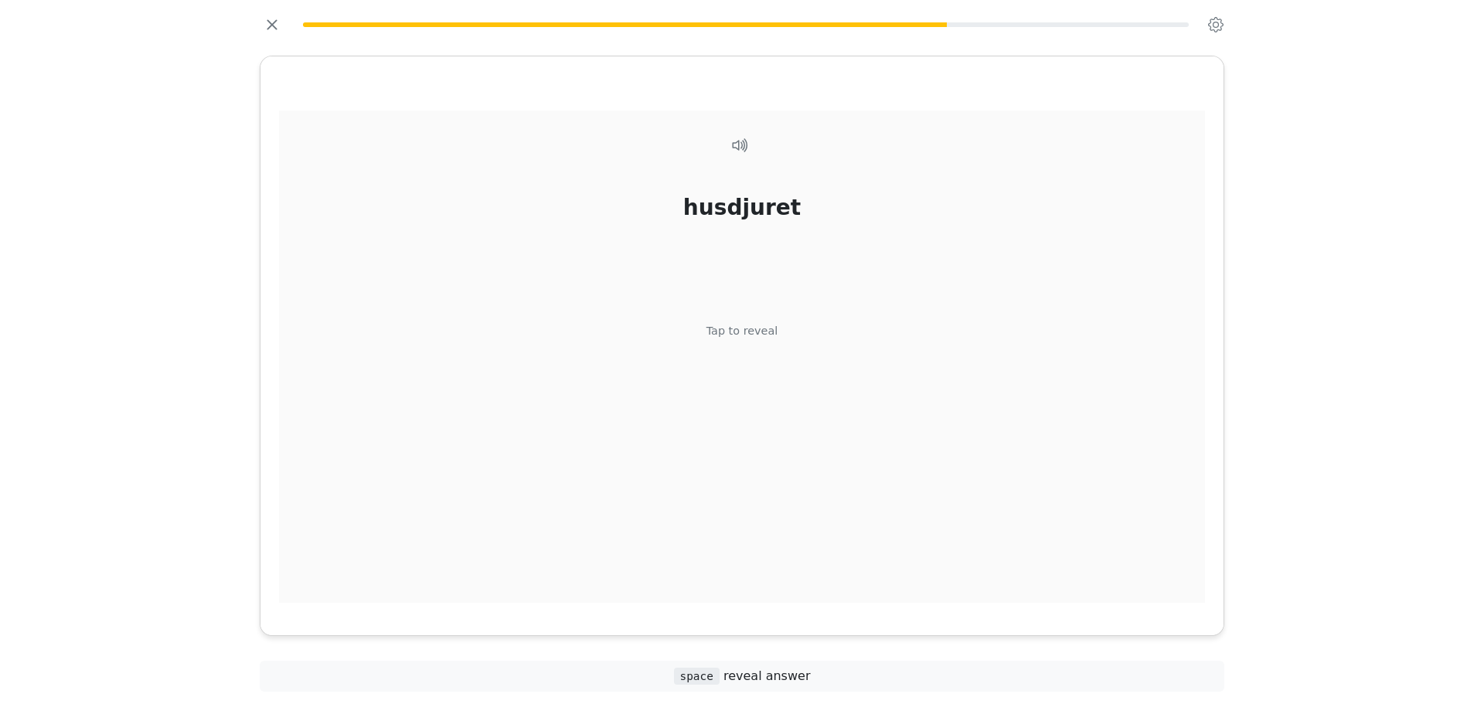
click at [770, 375] on div "husdjuret Tap to reveal" at bounding box center [742, 356] width 926 height 493
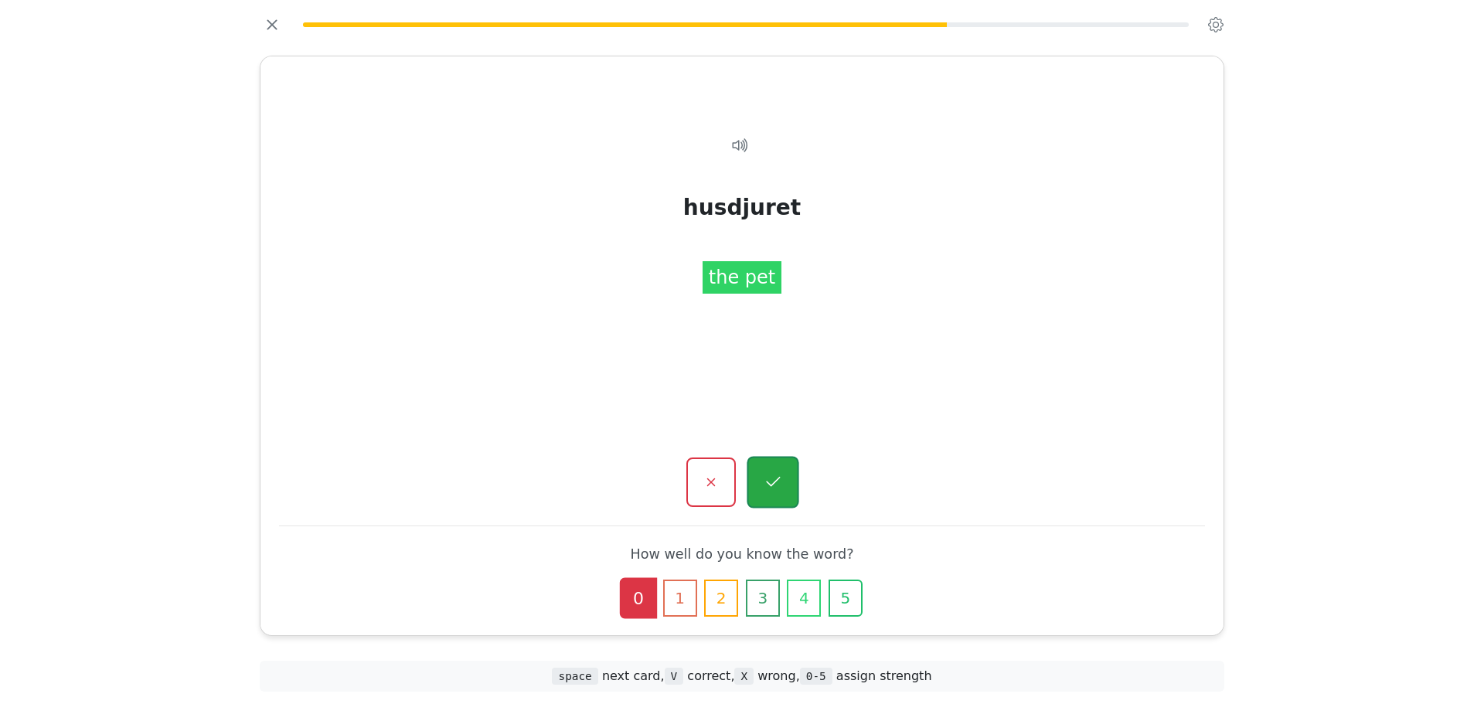
click at [768, 475] on icon "button" at bounding box center [772, 482] width 19 height 19
